Goal: Transaction & Acquisition: Purchase product/service

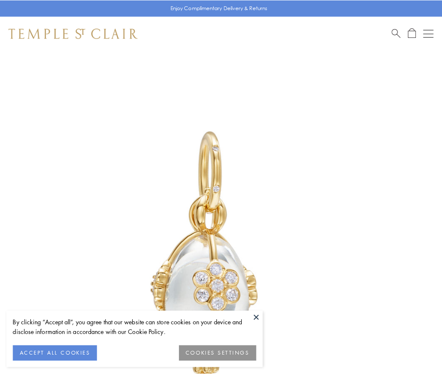
scroll to position [17, 0]
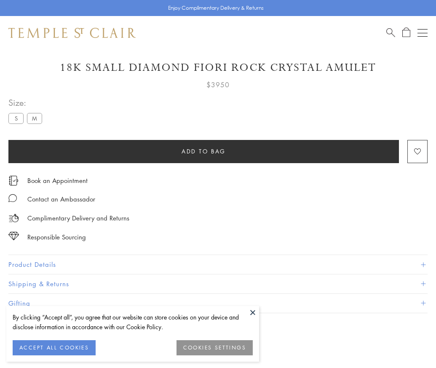
click at [203, 151] on span "Add to bag" at bounding box center [203, 151] width 44 height 9
